Goal: Task Accomplishment & Management: Manage account settings

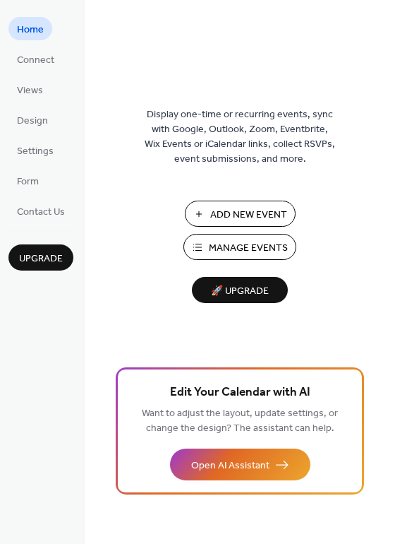
click at [237, 209] on span "Add New Event" at bounding box center [248, 215] width 77 height 15
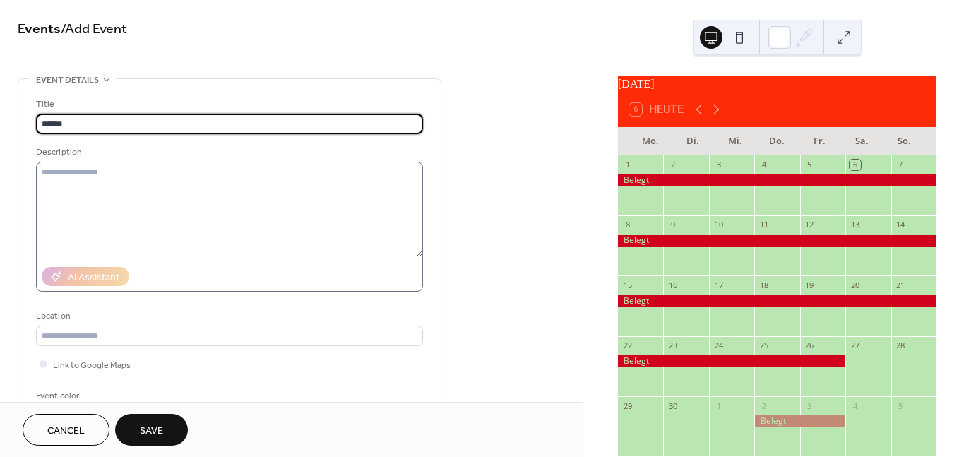
type input "******"
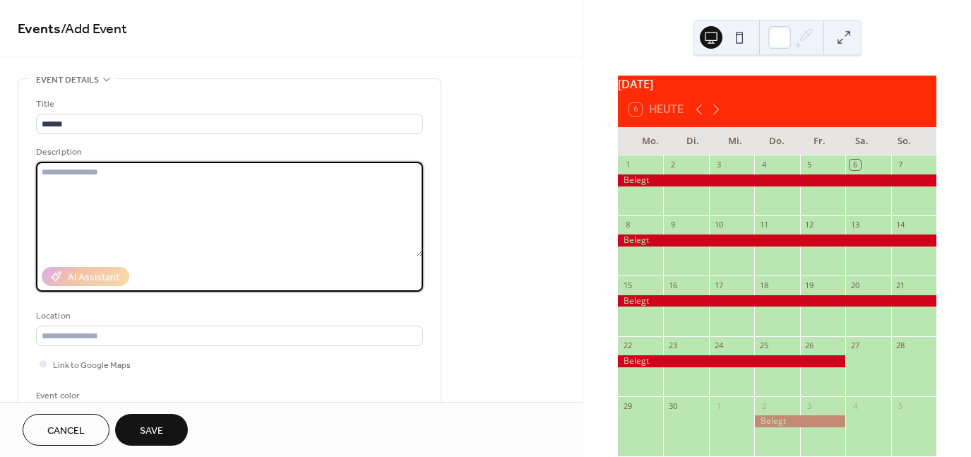
click at [64, 170] on textarea at bounding box center [229, 209] width 387 height 95
type textarea "*"
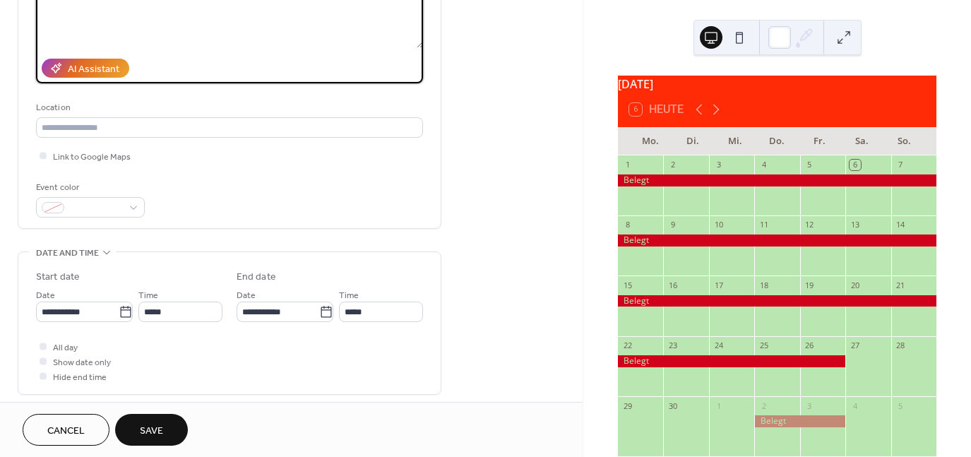
scroll to position [212, 0]
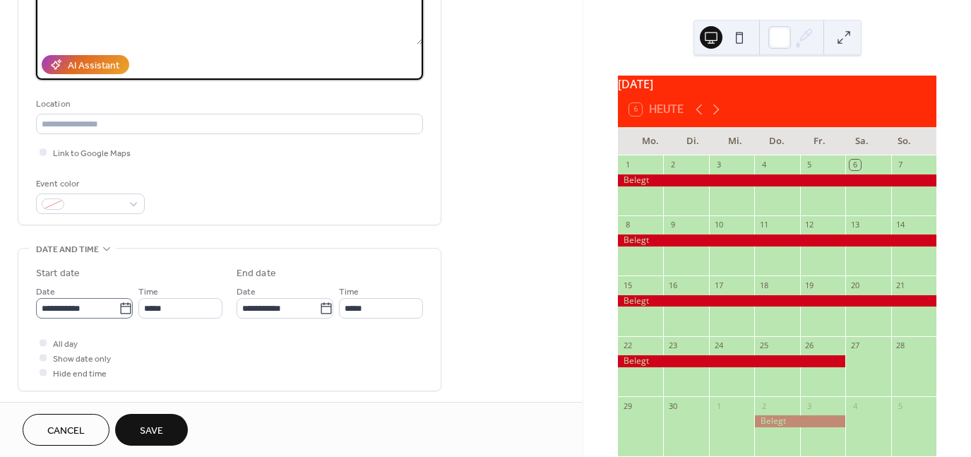
type textarea "**********"
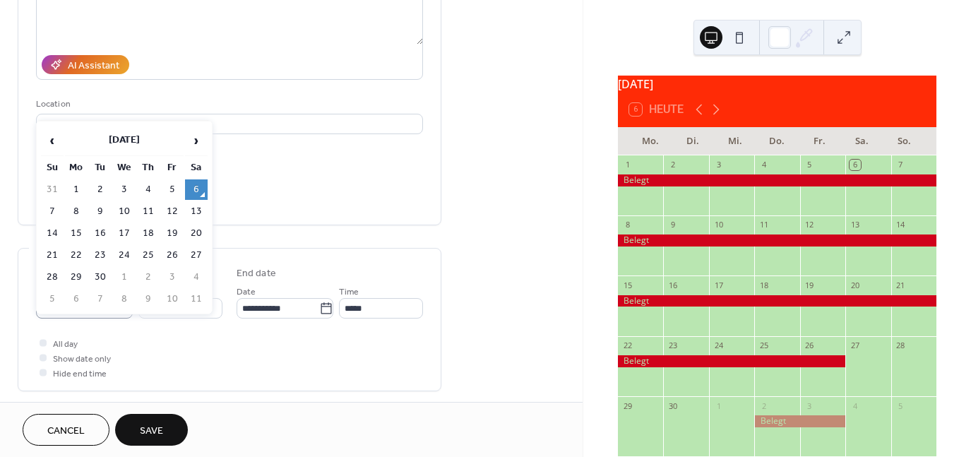
click at [124, 312] on icon at bounding box center [125, 307] width 11 height 11
click at [119, 312] on input "**********" at bounding box center [77, 308] width 83 height 20
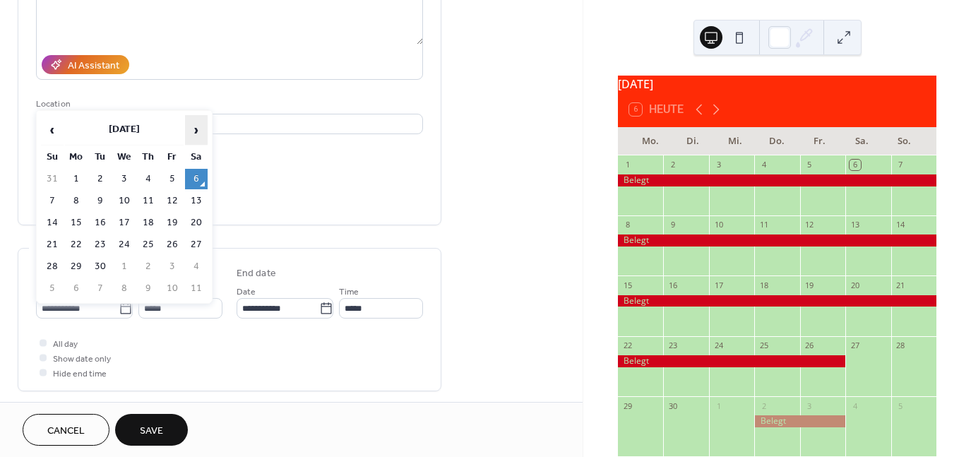
click at [196, 134] on span "›" at bounding box center [196, 130] width 21 height 28
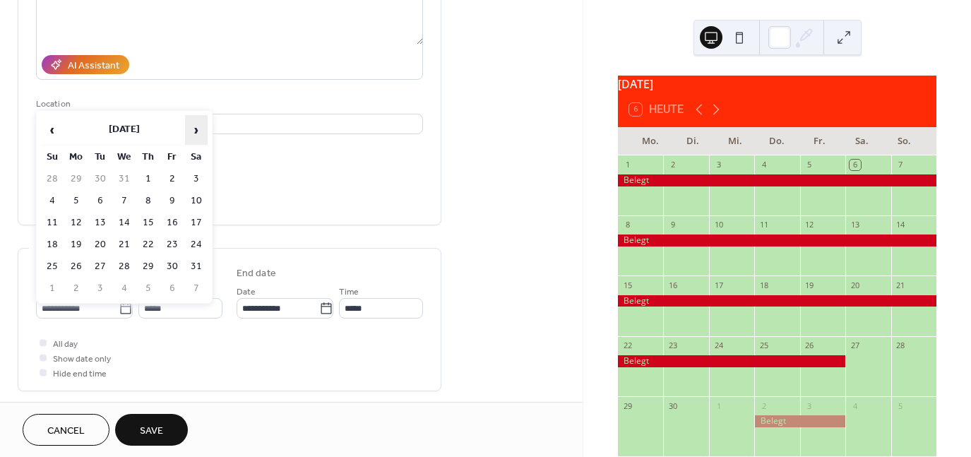
click at [196, 134] on span "›" at bounding box center [196, 130] width 21 height 28
click at [188, 199] on td "13" at bounding box center [196, 201] width 23 height 20
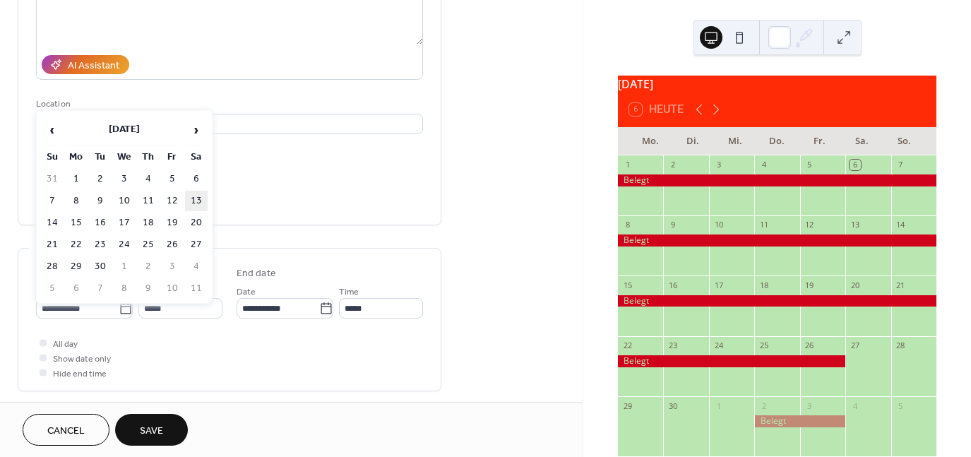
type input "**********"
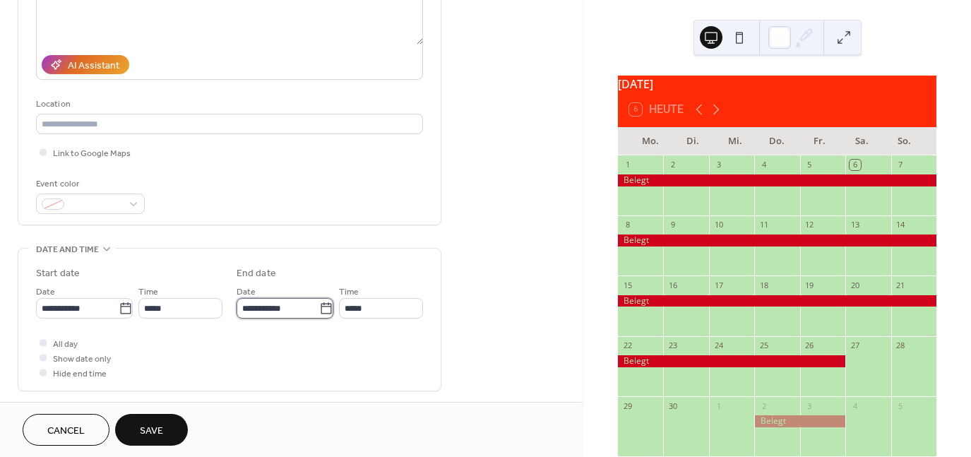
click at [280, 306] on input "**********" at bounding box center [278, 308] width 83 height 20
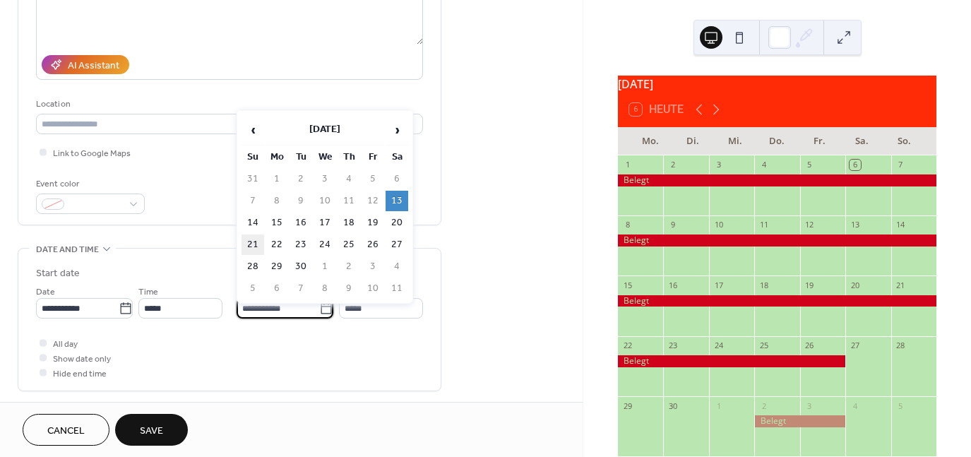
click at [258, 242] on td "21" at bounding box center [252, 244] width 23 height 20
type input "**********"
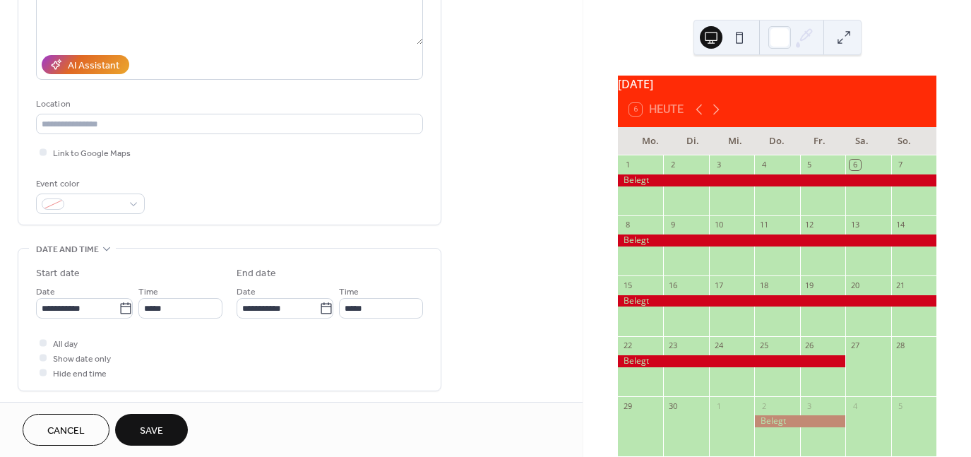
click at [159, 431] on span "Save" at bounding box center [151, 431] width 23 height 15
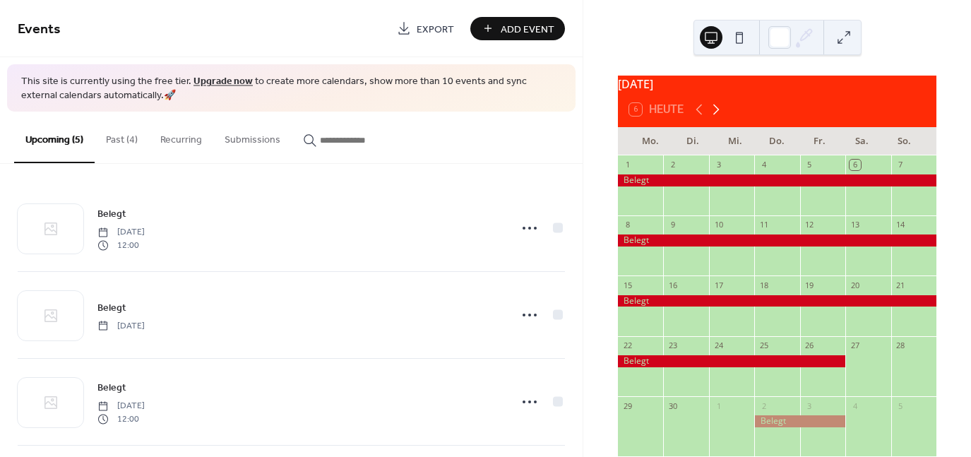
click at [715, 116] on icon at bounding box center [715, 109] width 17 height 17
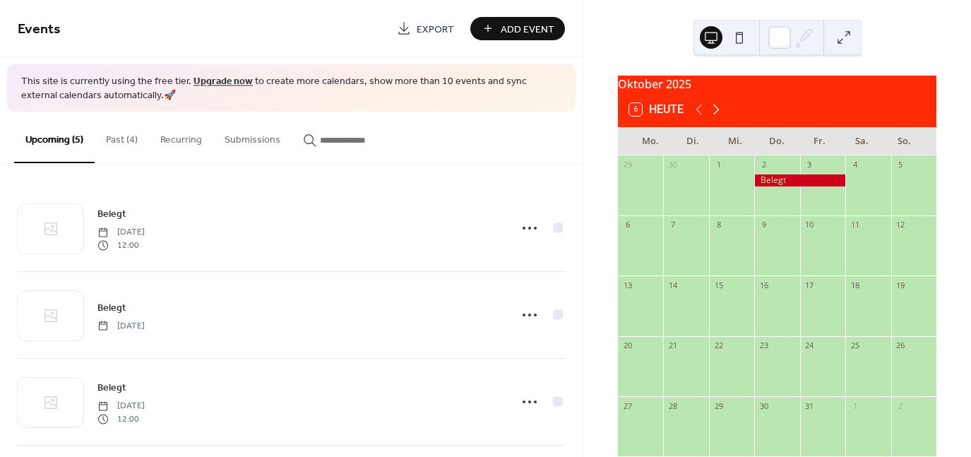
click at [715, 116] on icon at bounding box center [715, 109] width 17 height 17
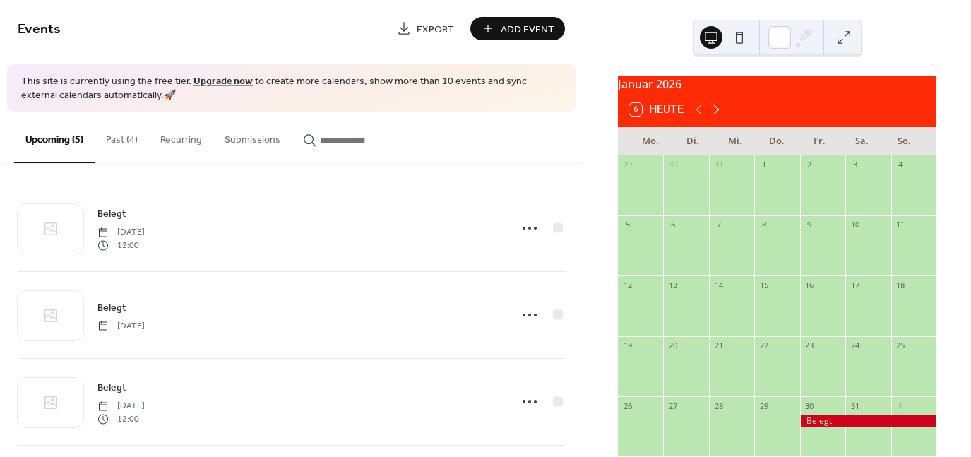
click at [715, 116] on icon at bounding box center [715, 109] width 17 height 17
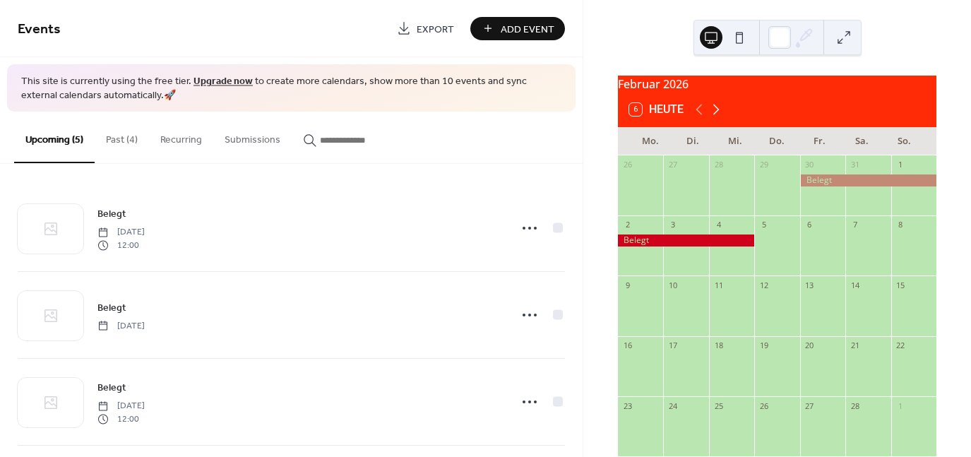
click at [715, 116] on icon at bounding box center [715, 109] width 17 height 17
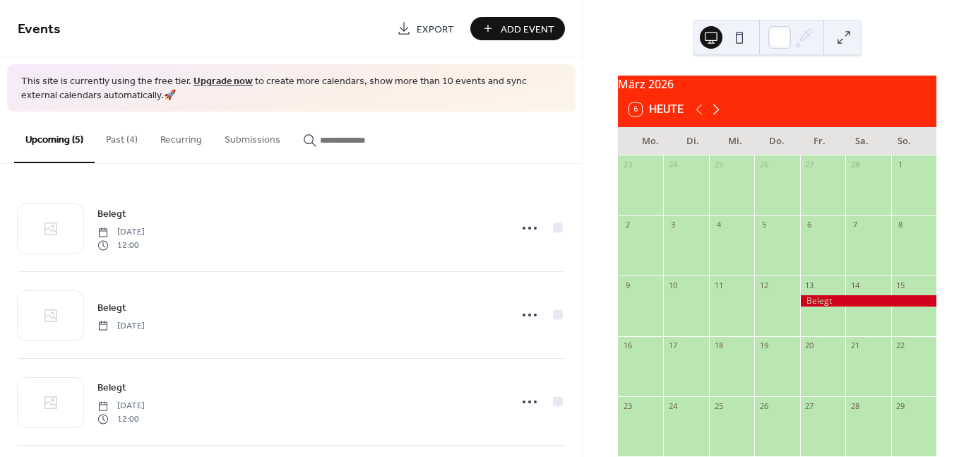
click at [715, 116] on icon at bounding box center [715, 109] width 17 height 17
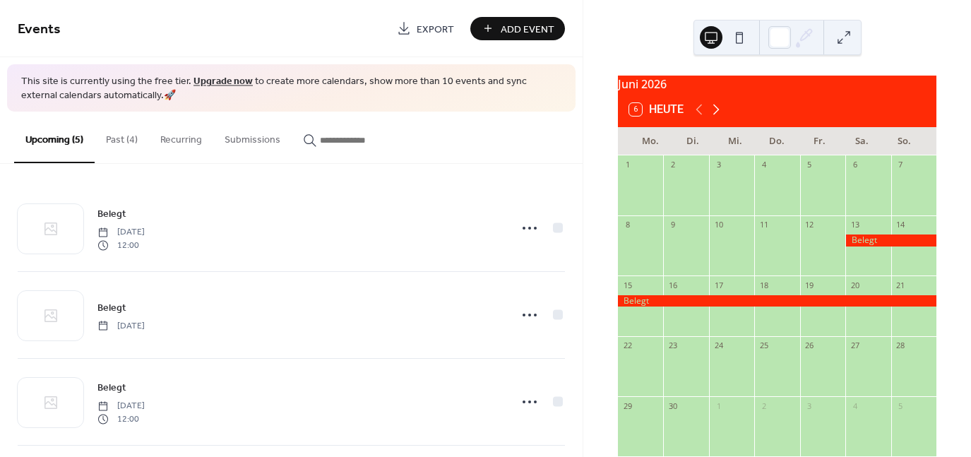
click at [715, 116] on icon at bounding box center [715, 109] width 17 height 17
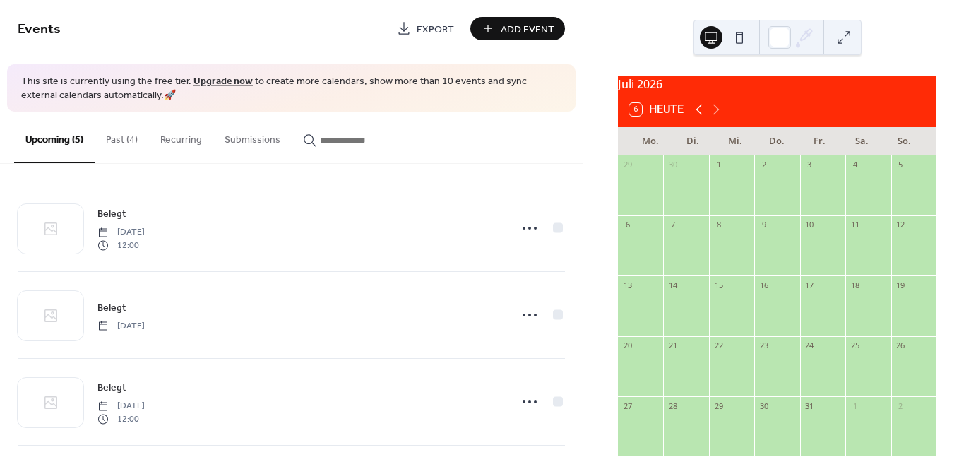
click at [700, 116] on icon at bounding box center [698, 109] width 17 height 17
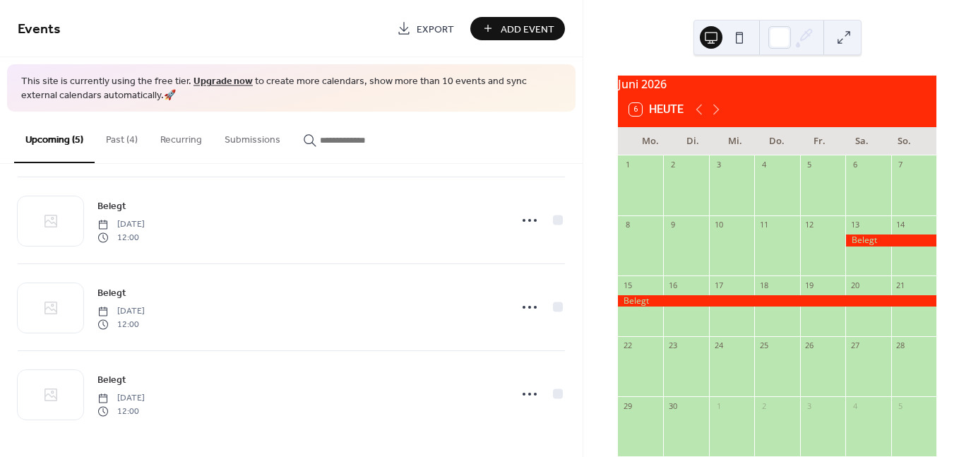
click at [115, 138] on button "Past (4)" at bounding box center [122, 137] width 54 height 50
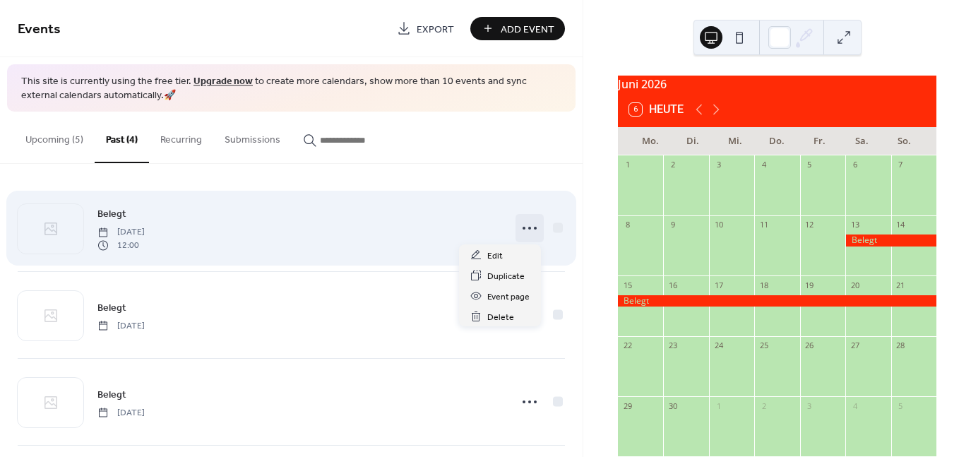
click at [533, 229] on icon at bounding box center [529, 228] width 23 height 23
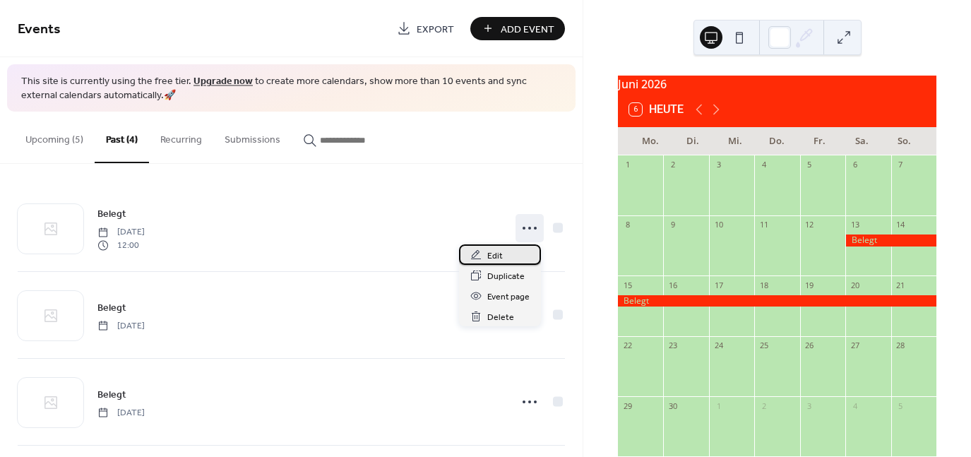
click at [504, 253] on div "Edit" at bounding box center [500, 254] width 82 height 20
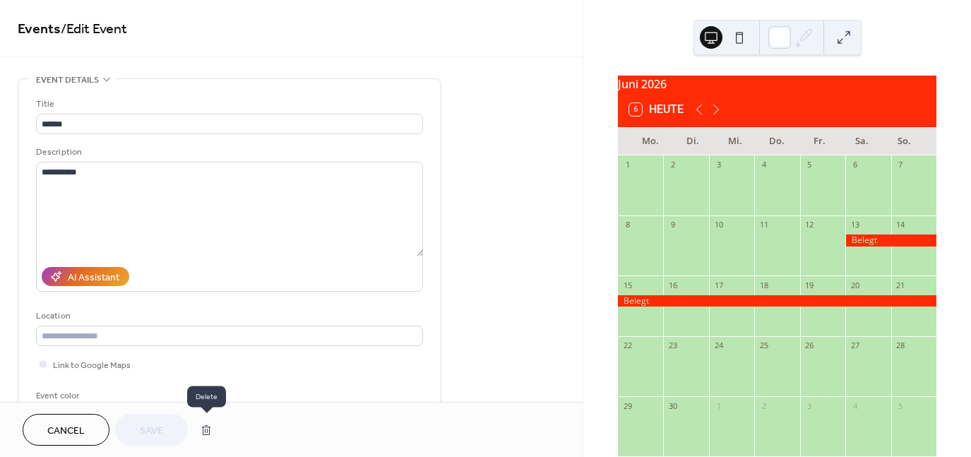
click at [202, 429] on button "button" at bounding box center [205, 430] width 25 height 28
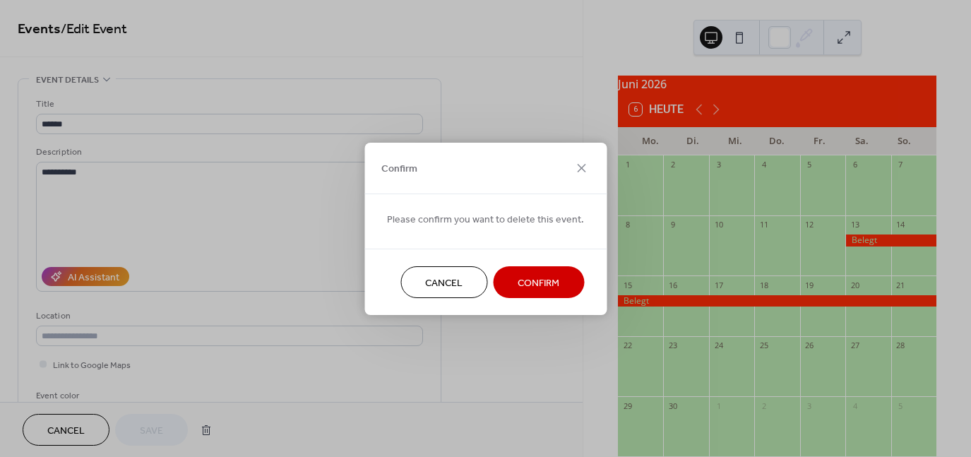
click at [472, 285] on button "Cancel" at bounding box center [443, 282] width 87 height 32
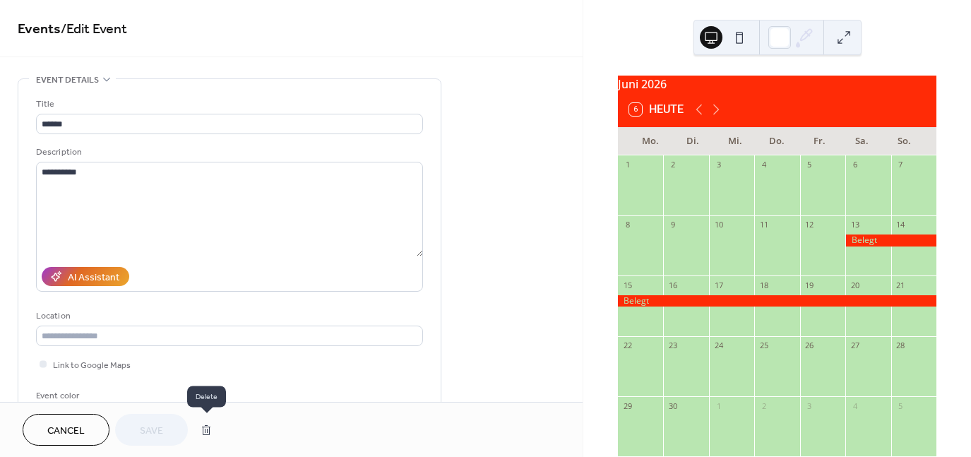
click at [215, 433] on button "button" at bounding box center [205, 430] width 25 height 28
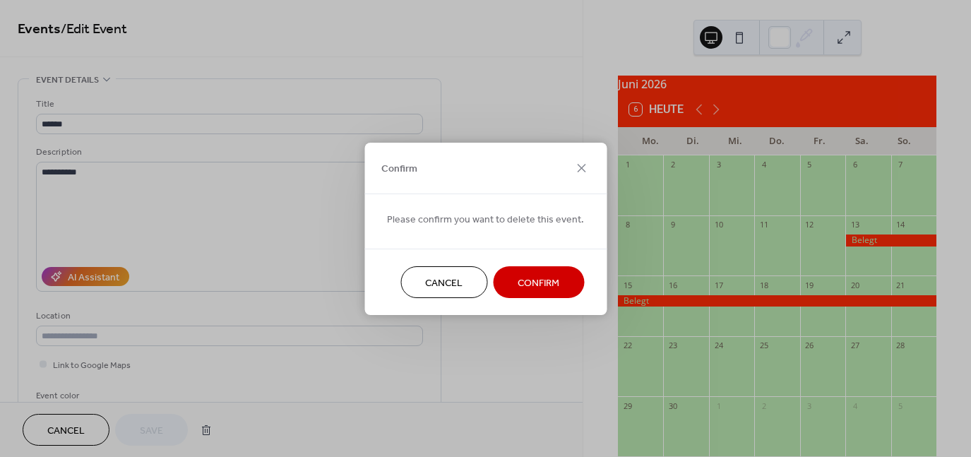
click at [539, 292] on button "Confirm" at bounding box center [538, 282] width 91 height 32
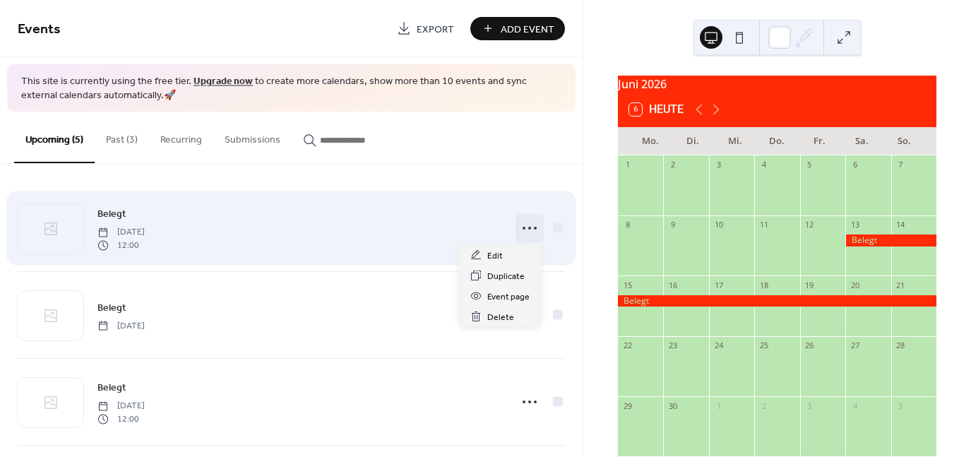
click at [522, 225] on icon at bounding box center [529, 228] width 23 height 23
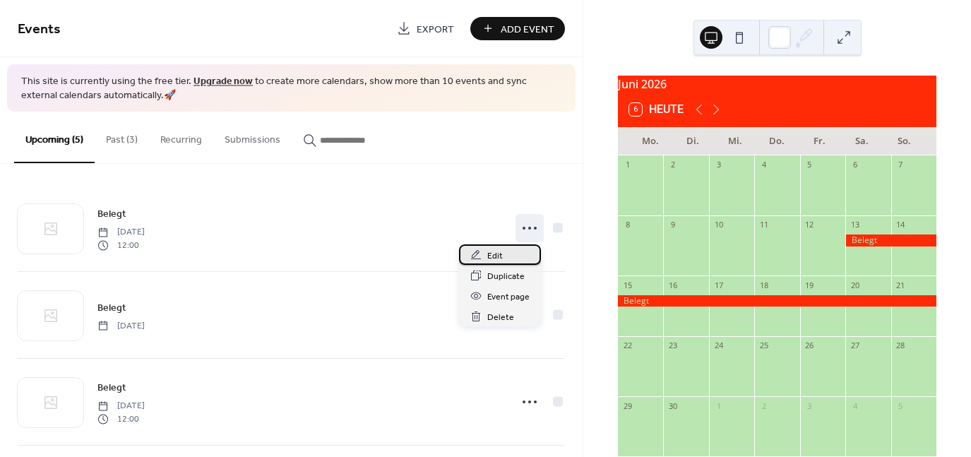
click at [507, 255] on div "Edit" at bounding box center [500, 254] width 82 height 20
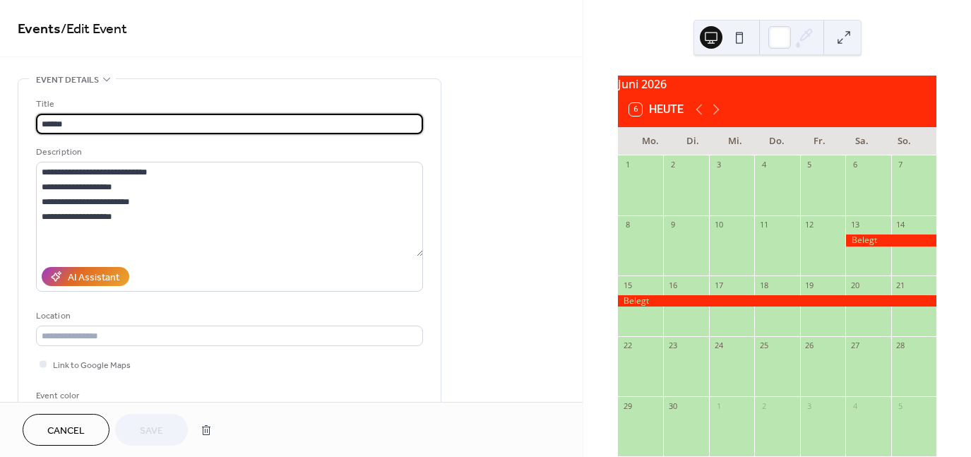
click at [95, 429] on button "Cancel" at bounding box center [66, 430] width 87 height 32
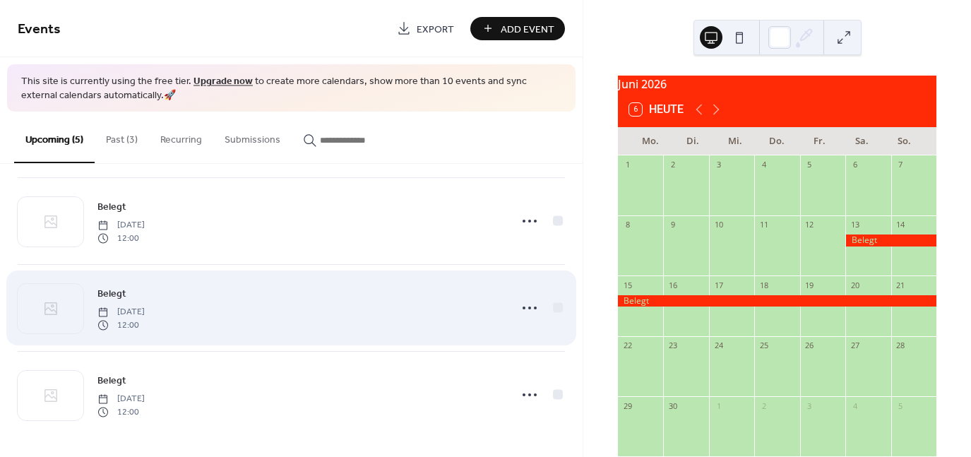
scroll to position [181, 0]
